Goal: Manage account settings

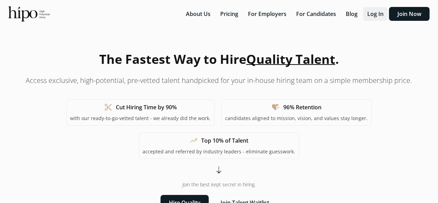
click at [381, 10] on button "Log In" at bounding box center [375, 14] width 25 height 14
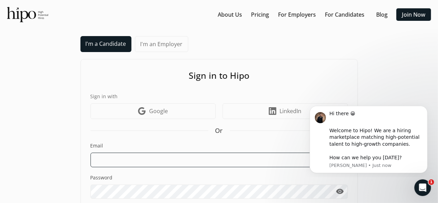
click at [106, 163] on input at bounding box center [220, 160] width 258 height 15
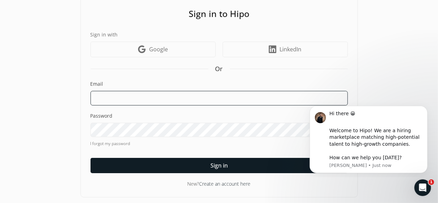
scroll to position [62, 0]
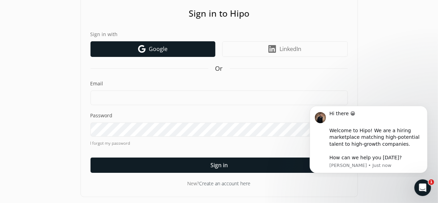
click at [148, 44] on link "Google icon Google" at bounding box center [153, 49] width 125 height 16
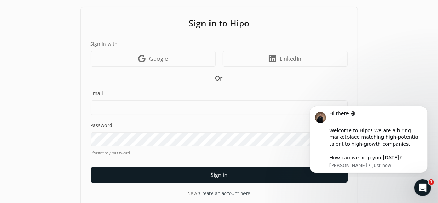
scroll to position [62, 0]
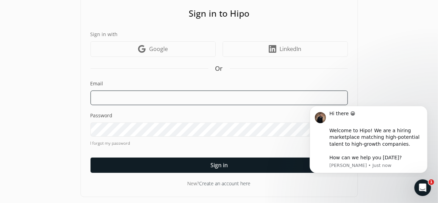
click at [101, 93] on input at bounding box center [220, 98] width 258 height 15
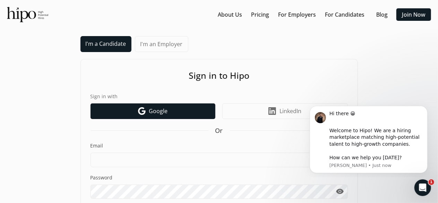
click at [153, 112] on span "Google" at bounding box center [158, 111] width 19 height 8
click at [141, 112] on icon "Google icon" at bounding box center [142, 111] width 8 height 8
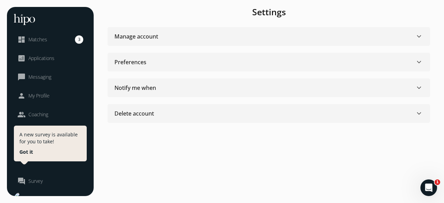
click at [421, 36] on span "keyboard_arrow_down" at bounding box center [419, 36] width 8 height 8
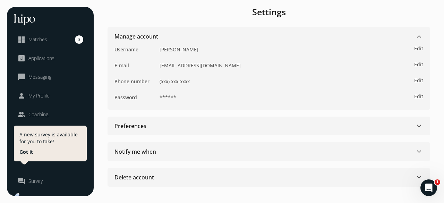
click at [421, 36] on span "keyboard_arrow_down" at bounding box center [419, 36] width 8 height 8
